Goal: Navigation & Orientation: Understand site structure

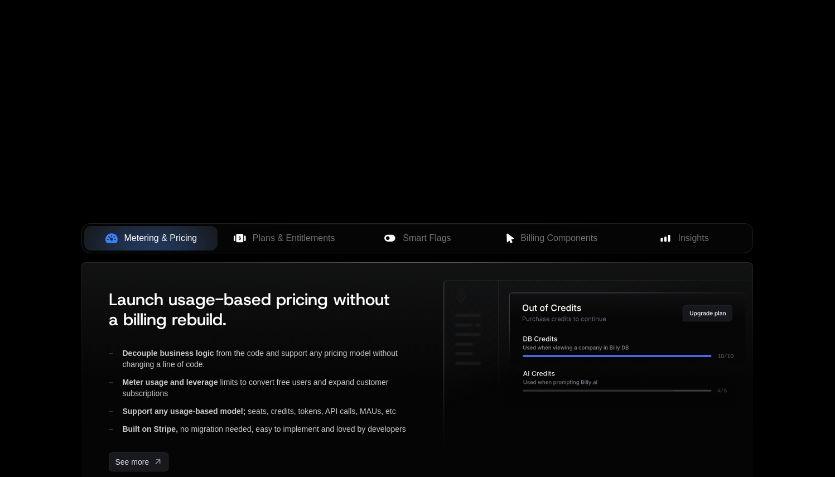
scroll to position [336, 0]
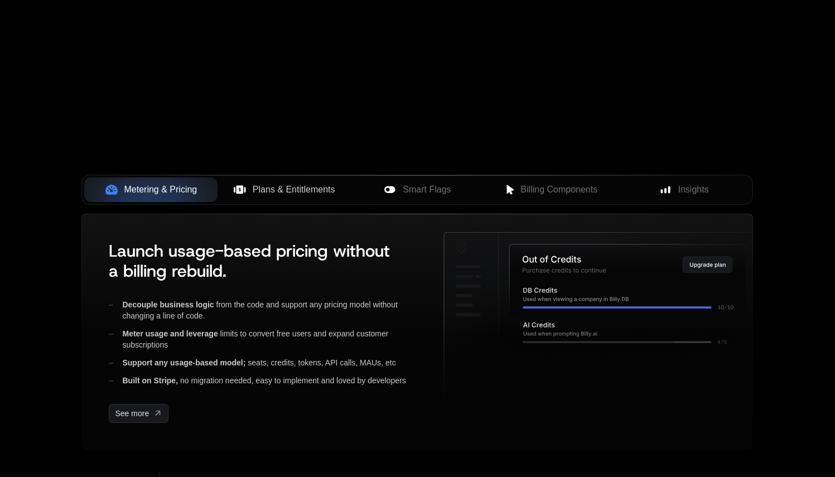
click at [292, 197] on button "Plans & Entitlements" at bounding box center [284, 189] width 133 height 25
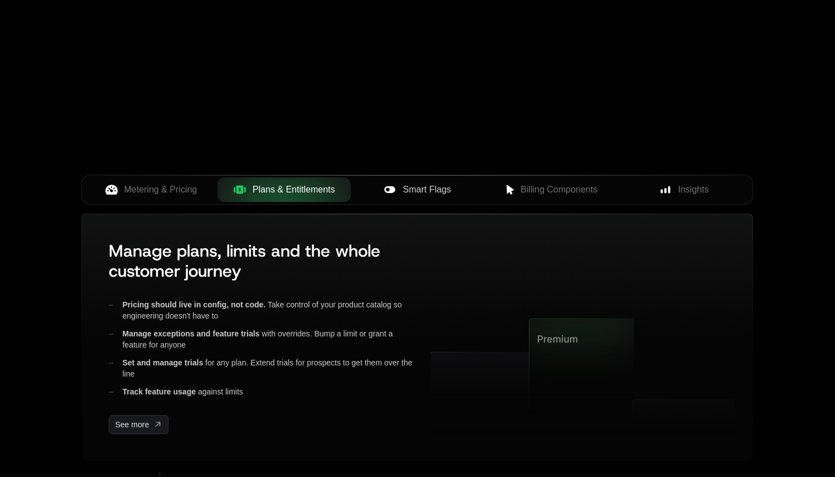
click at [402, 180] on button "Smart Flags" at bounding box center [417, 189] width 133 height 25
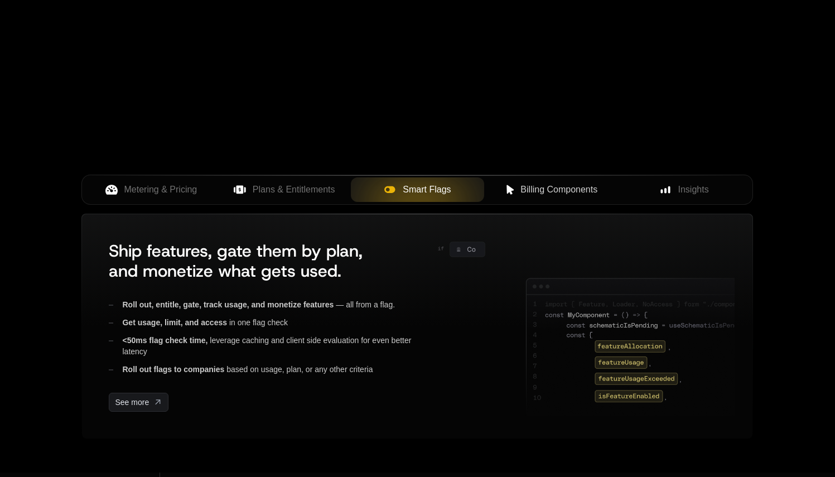
click at [611, 187] on button "Billing Components" at bounding box center [550, 189] width 133 height 25
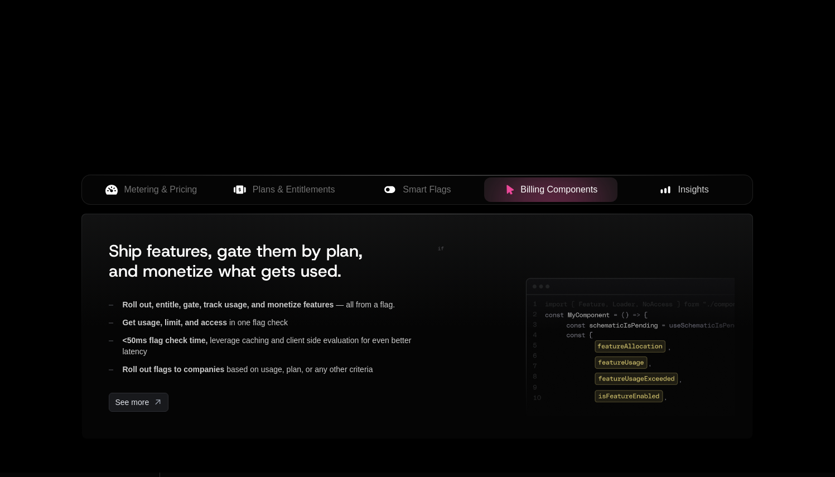
click at [645, 186] on div "Insights" at bounding box center [685, 189] width 116 height 13
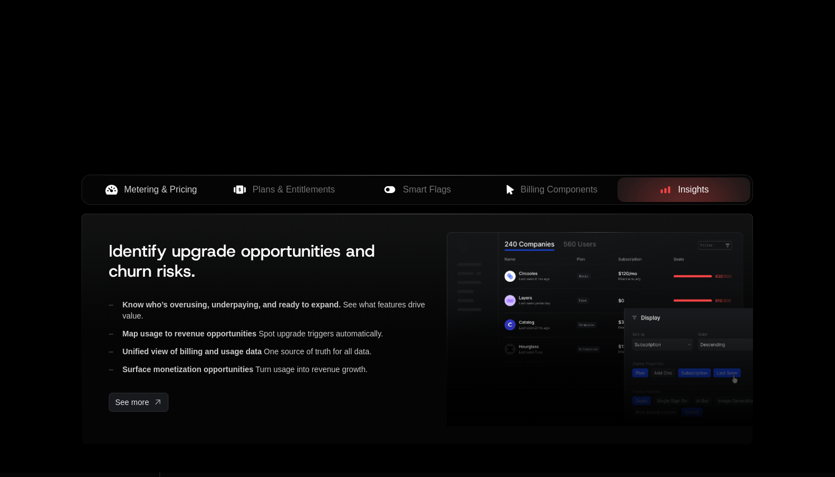
click at [108, 186] on icon at bounding box center [111, 190] width 12 height 10
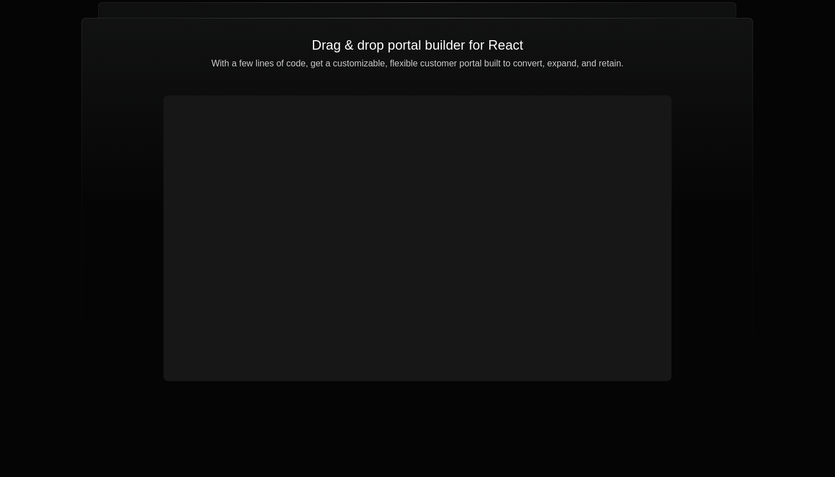
scroll to position [4094, 0]
